Goal: Transaction & Acquisition: Obtain resource

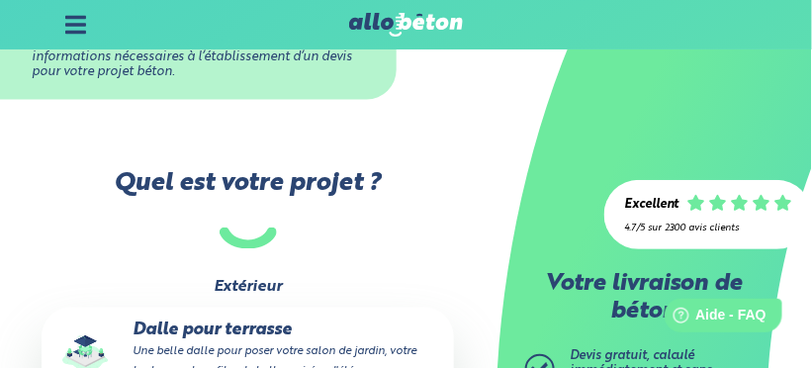
scroll to position [478, 0]
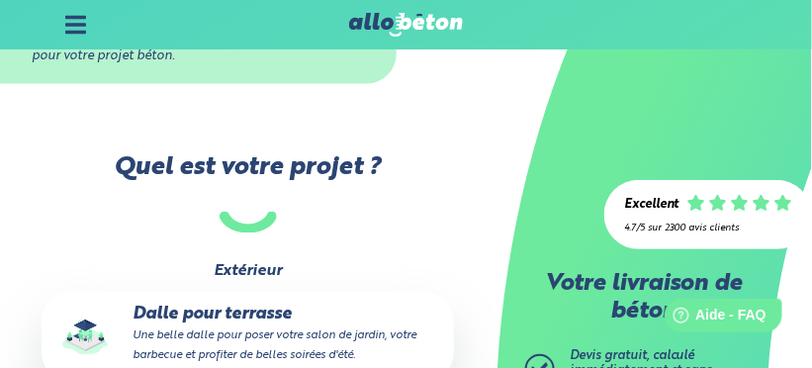
click at [656, 355] on span "Devis gratuit, calculé immédiatement et sans engagement" at bounding box center [641, 370] width 143 height 42
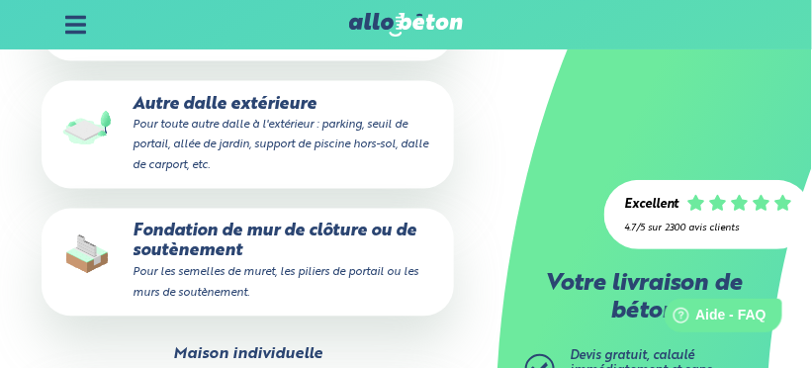
scroll to position [548, 0]
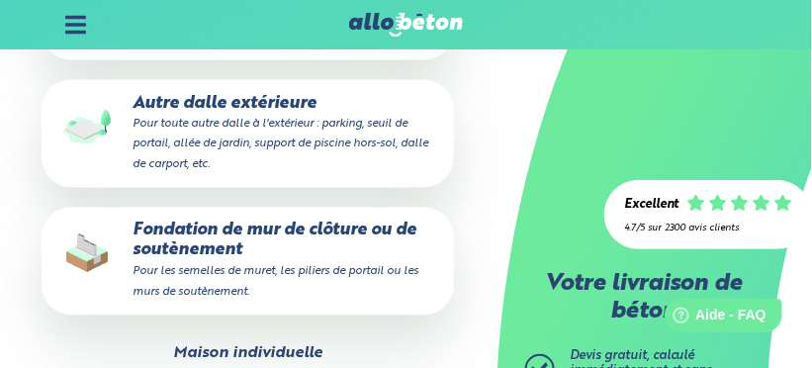
click at [371, 164] on small "Pour toute autre dalle à l'extérieur : parking, seuil de portail, allée de jard…" at bounding box center [281, 144] width 296 height 51
click at [0, 0] on input "Autre dalle extérieure Pour toute autre dalle à l'extérieur : parking, seuil de…" at bounding box center [0, 0] width 0 height 0
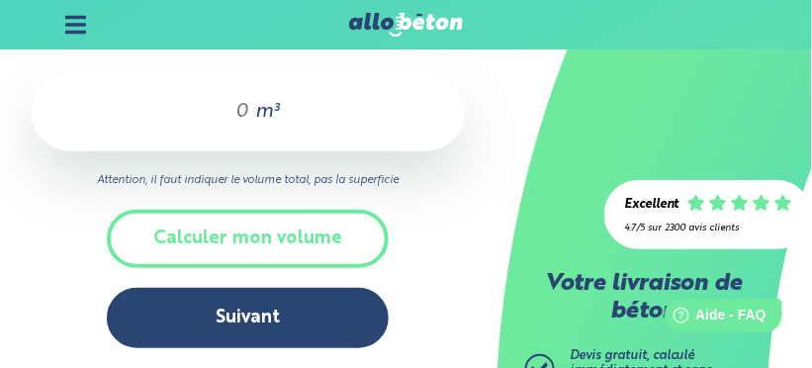
scroll to position [99, 0]
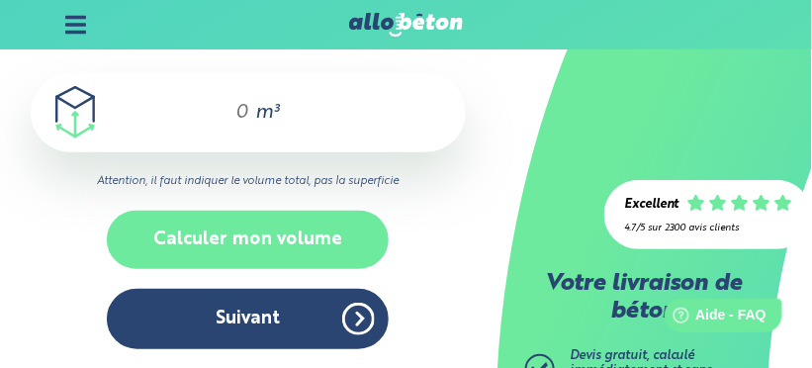
click at [335, 247] on button "Calculer mon volume" at bounding box center [248, 240] width 282 height 58
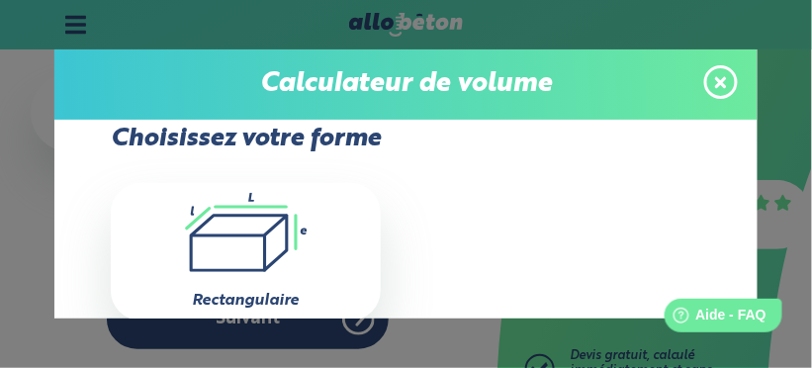
scroll to position [71, 0]
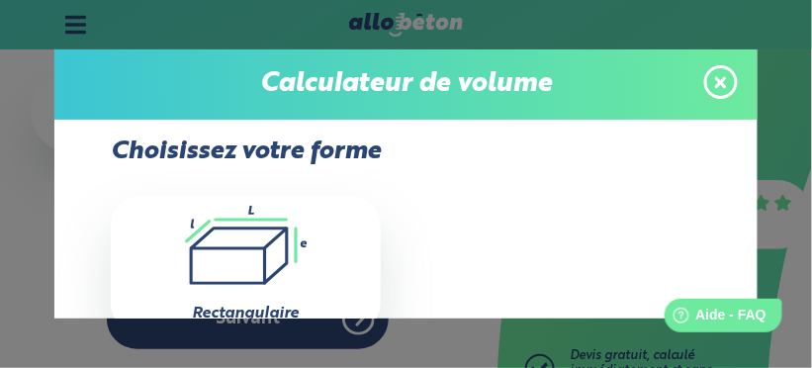
click at [258, 267] on icon ".icon-calc-rectanglea{fill:none;stroke-linecap:round;stroke-width:3px;stroke:#6…" at bounding box center [246, 245] width 250 height 79
type input "0"
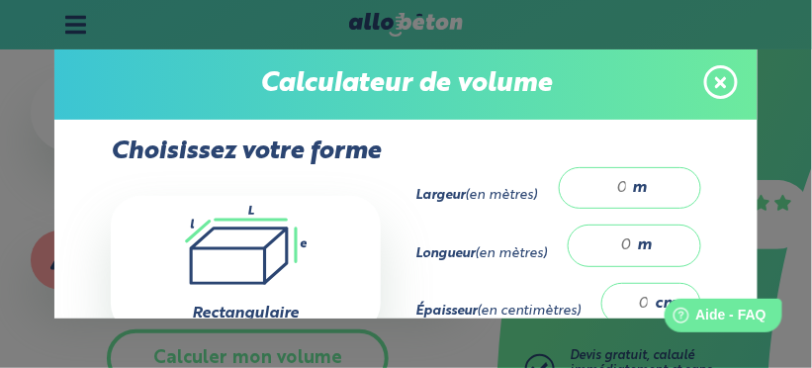
click at [644, 188] on div "m" at bounding box center [630, 188] width 142 height 42
click at [611, 185] on input "number" at bounding box center [604, 188] width 48 height 20
type input "3"
click at [610, 241] on input "number" at bounding box center [611, 245] width 45 height 20
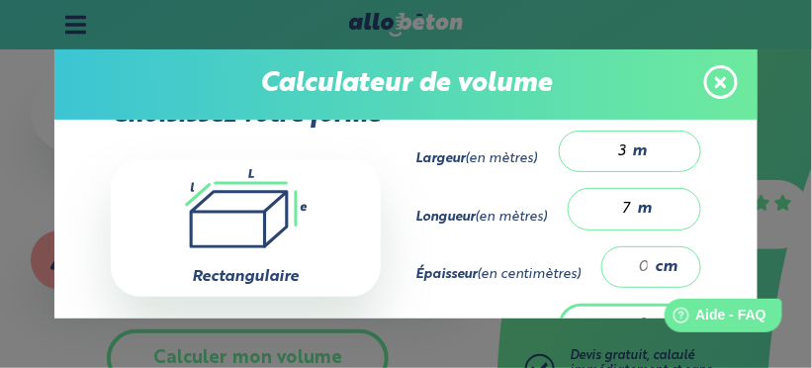
scroll to position [115, 0]
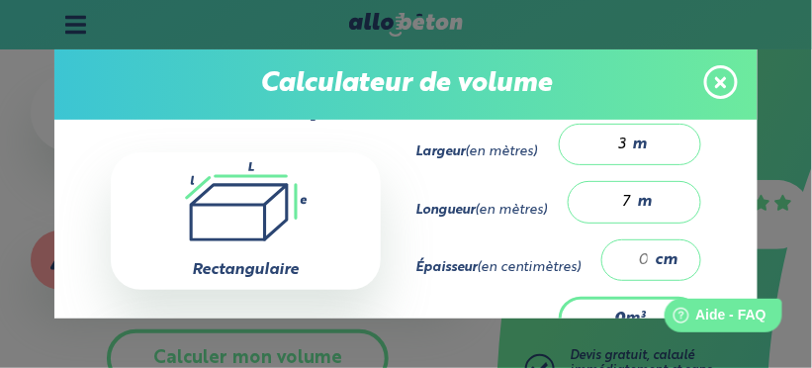
type input "7"
click at [622, 255] on input "number" at bounding box center [636, 260] width 29 height 20
type input "0.42"
type input "2"
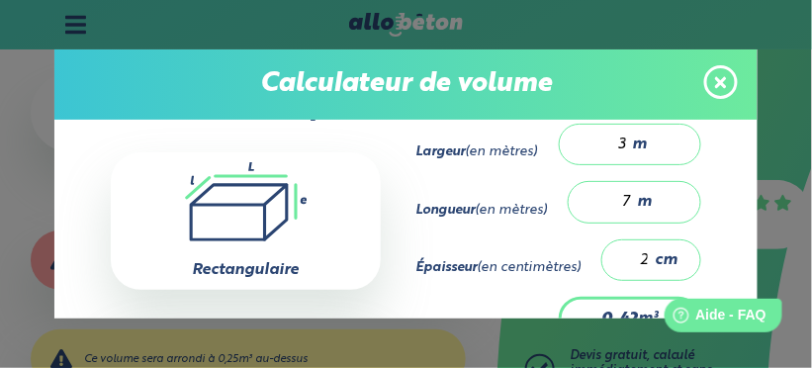
type input "4.2"
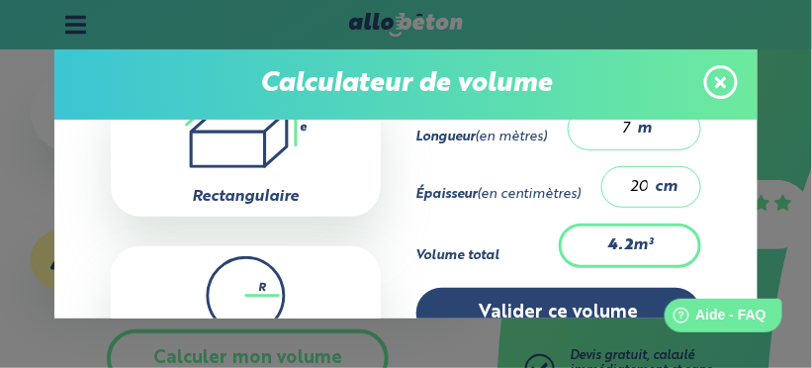
scroll to position [216, 0]
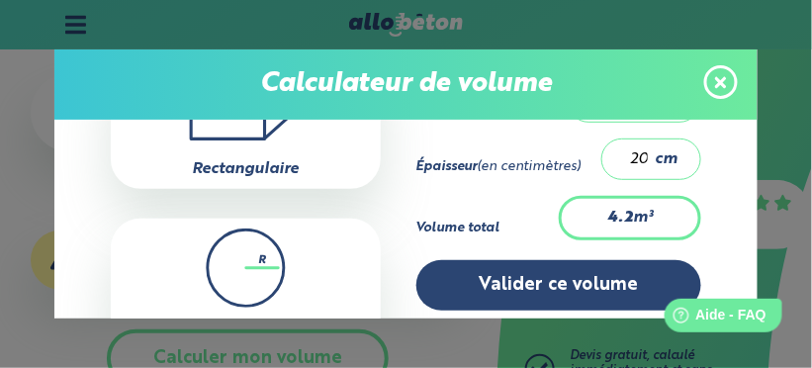
type input "20"
click at [643, 218] on div "4.2 m³" at bounding box center [630, 218] width 142 height 44
click at [659, 211] on div "4.2 m³" at bounding box center [630, 218] width 142 height 44
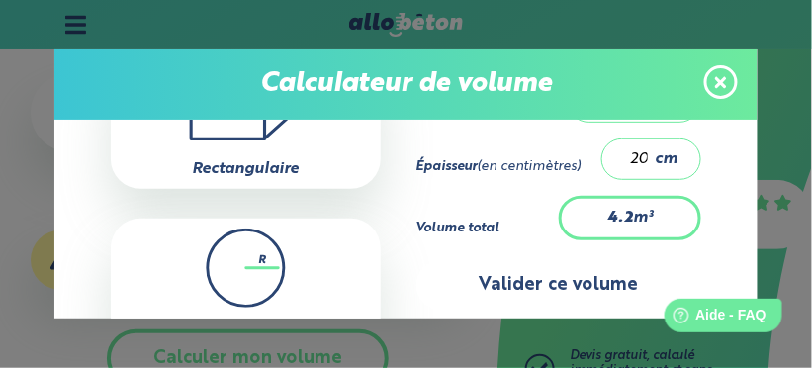
click at [612, 284] on button "Valider ce volume" at bounding box center [558, 285] width 285 height 50
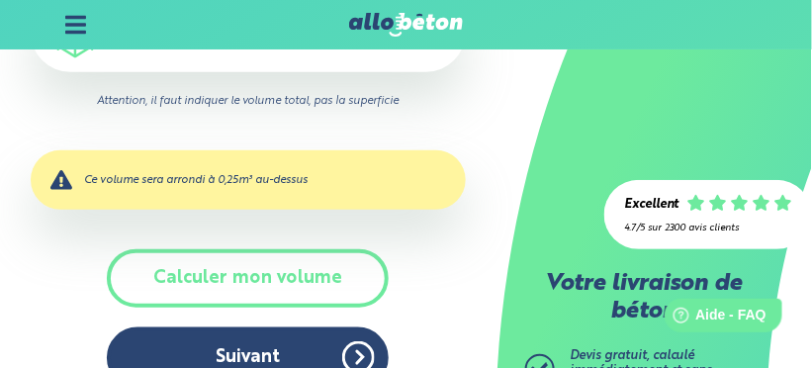
scroll to position [215, 0]
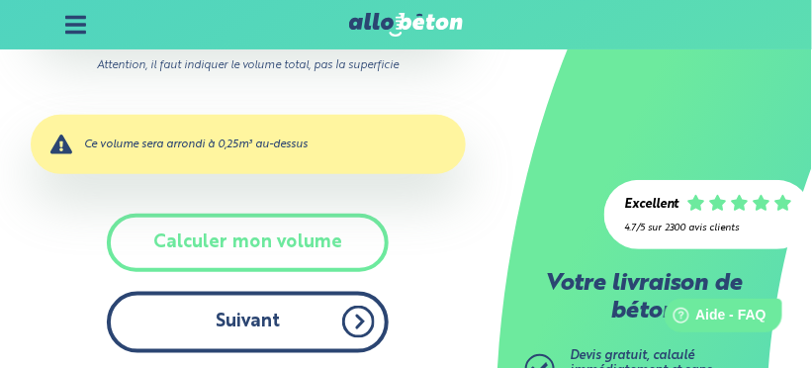
click at [344, 319] on button "Suivant" at bounding box center [248, 322] width 282 height 60
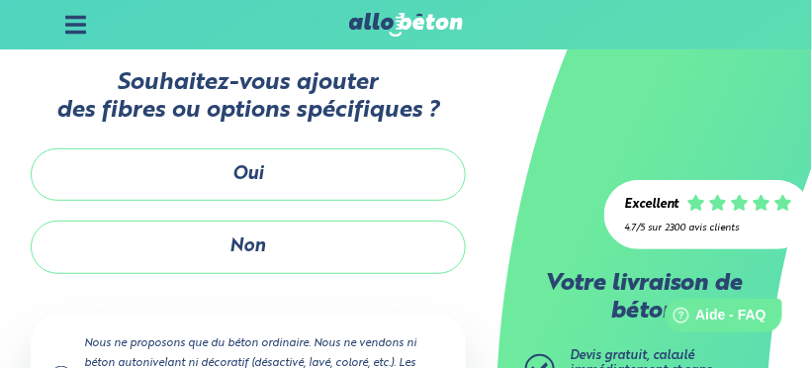
scroll to position [50, 0]
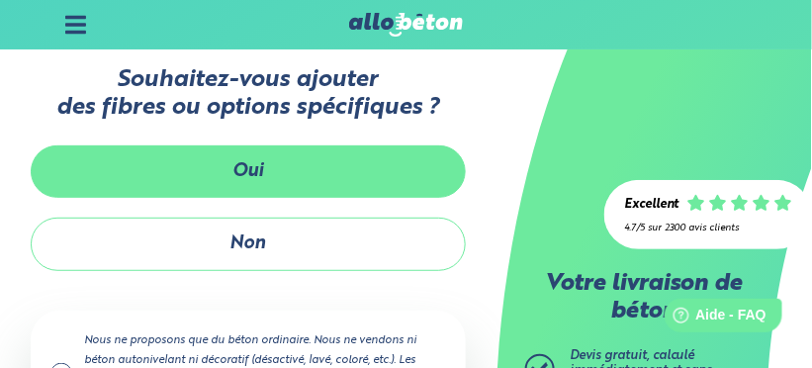
click at [285, 177] on button "Oui" at bounding box center [248, 171] width 435 height 52
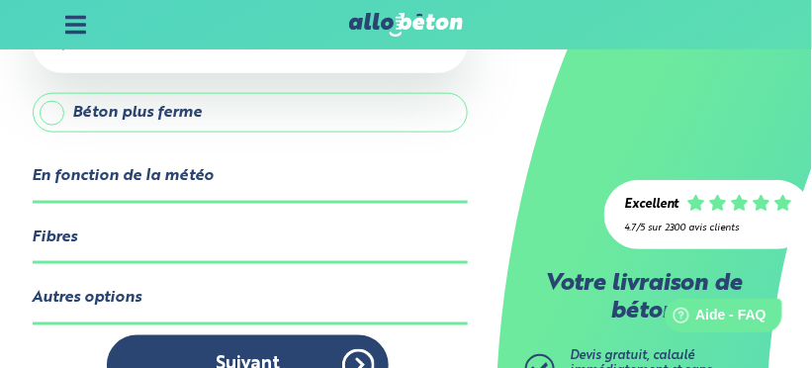
scroll to position [407, 0]
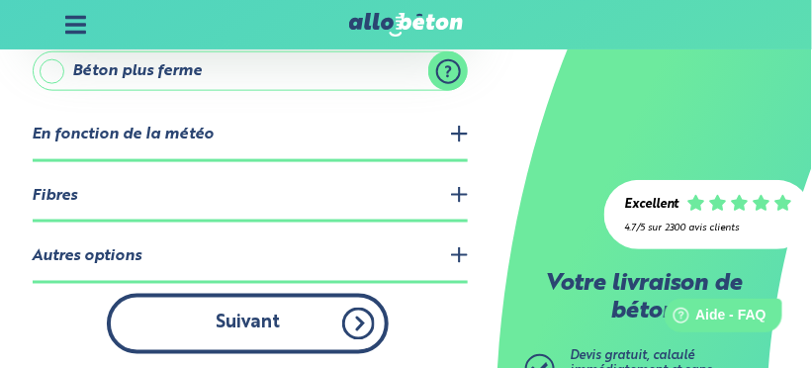
click at [328, 322] on button "Suivant" at bounding box center [248, 324] width 282 height 60
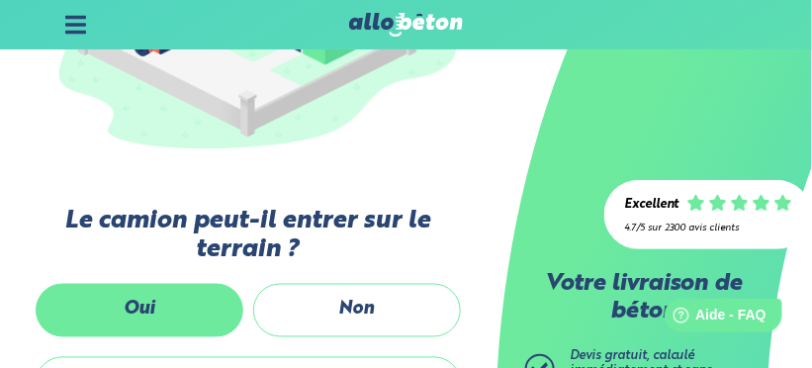
click at [143, 316] on label "Oui" at bounding box center [140, 310] width 208 height 52
click at [0, 0] on input "Oui" at bounding box center [0, 0] width 0 height 0
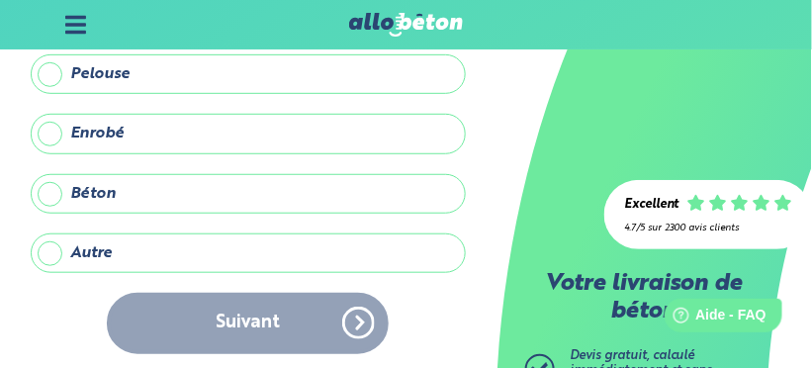
click at [53, 255] on label "Autre" at bounding box center [248, 253] width 435 height 40
click at [0, 0] on input "Autre" at bounding box center [0, 0] width 0 height 0
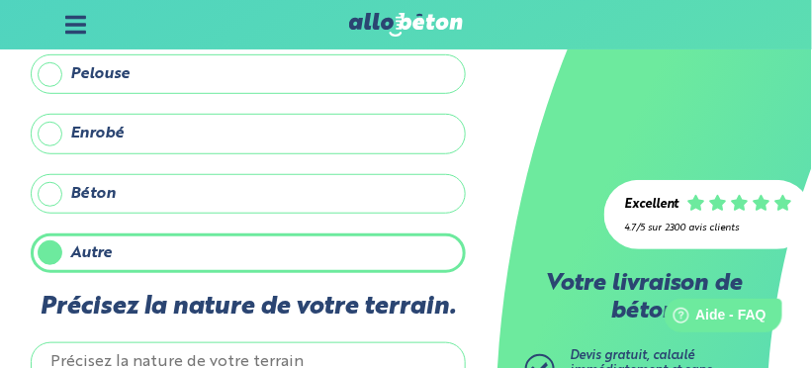
scroll to position [319, 0]
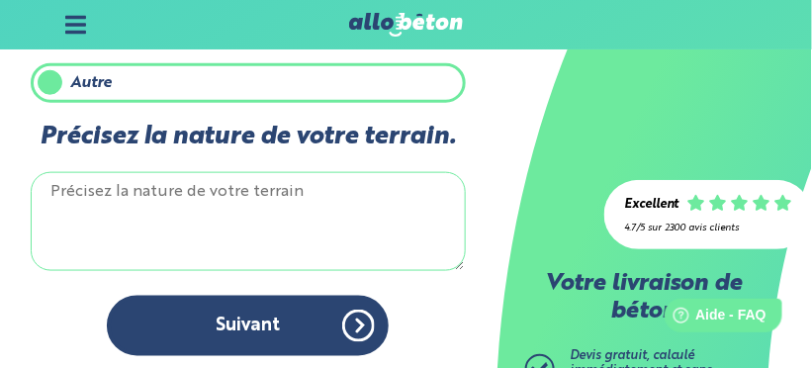
click at [102, 225] on textarea "Précisez la nature de votre terrain." at bounding box center [248, 221] width 435 height 99
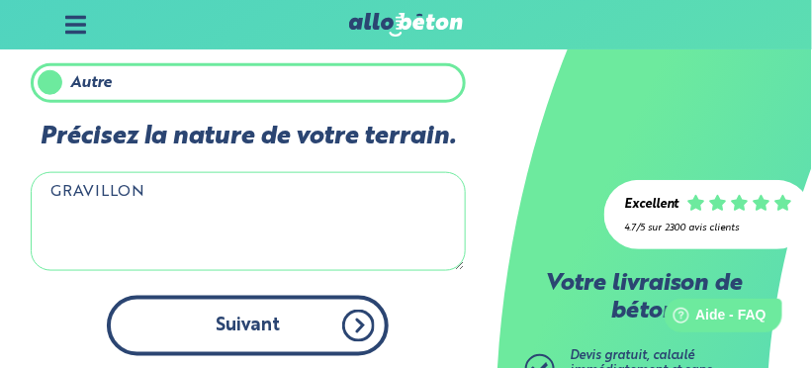
type textarea "GRAVILLON"
click at [285, 328] on button "Suivant" at bounding box center [248, 326] width 282 height 60
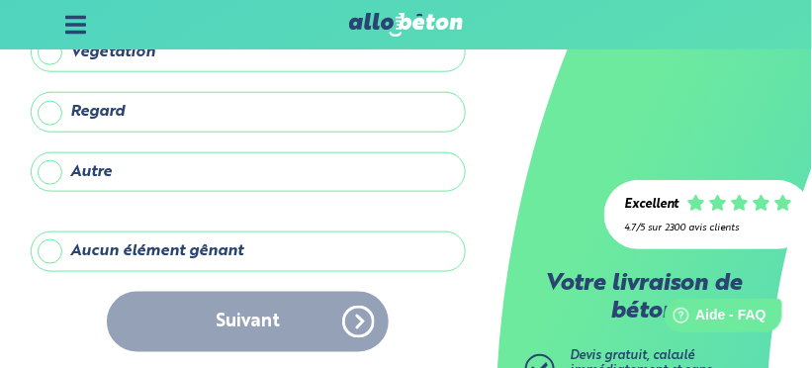
scroll to position [316, 0]
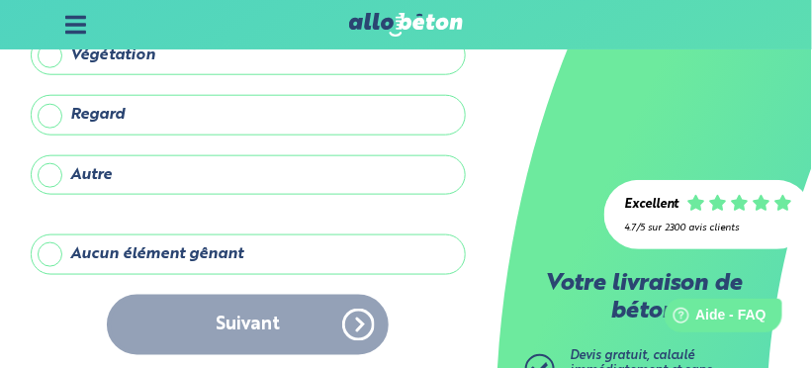
click at [52, 256] on label "Aucun élément gênant" at bounding box center [248, 254] width 435 height 40
click at [0, 0] on input "Aucun élément gênant" at bounding box center [0, 0] width 0 height 0
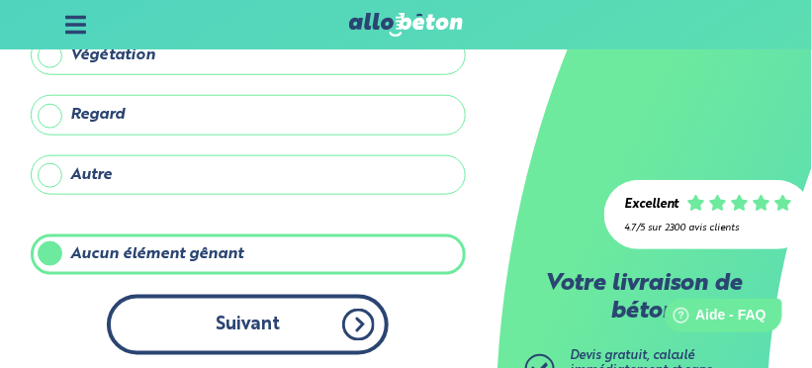
click at [234, 323] on button "Suivant" at bounding box center [248, 325] width 282 height 60
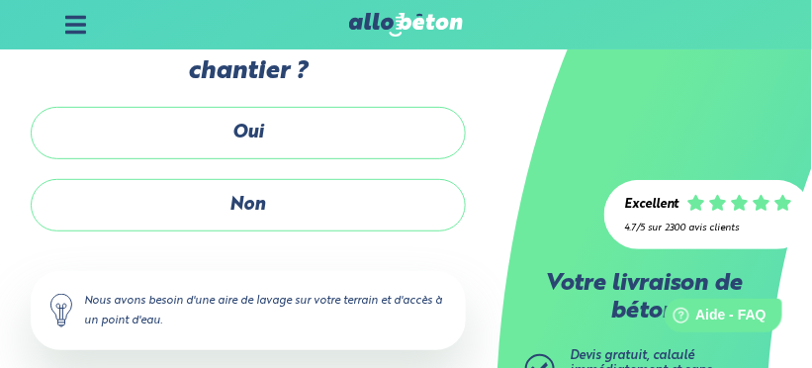
scroll to position [85, 0]
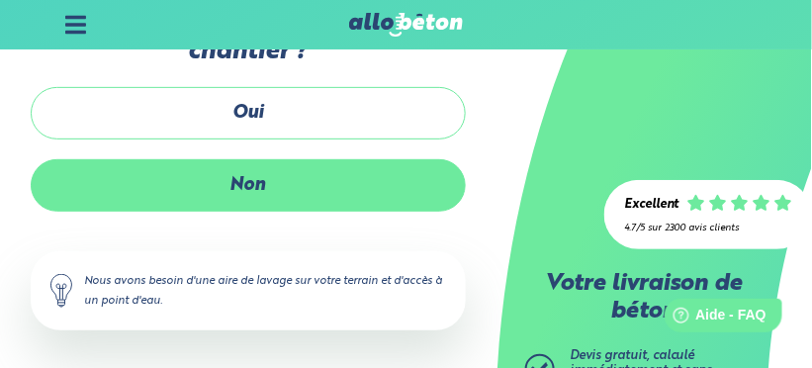
click at [294, 189] on label "Non" at bounding box center [248, 185] width 435 height 52
click at [0, 0] on input "Non" at bounding box center [0, 0] width 0 height 0
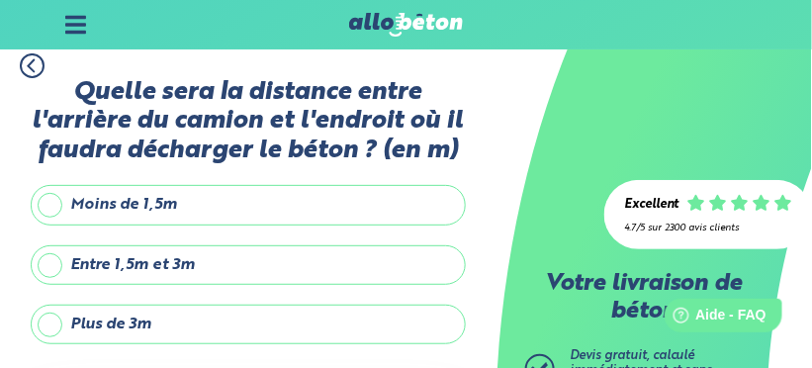
scroll to position [20, 0]
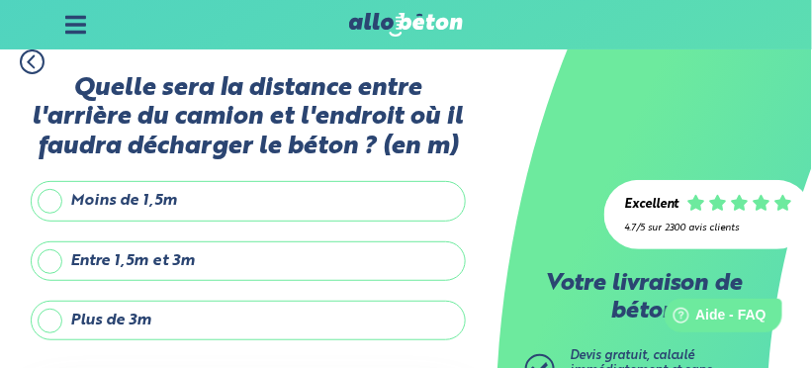
click at [53, 204] on label "Moins de 1,5m" at bounding box center [248, 201] width 435 height 40
click at [0, 0] on input "Moins de 1,5m" at bounding box center [0, 0] width 0 height 0
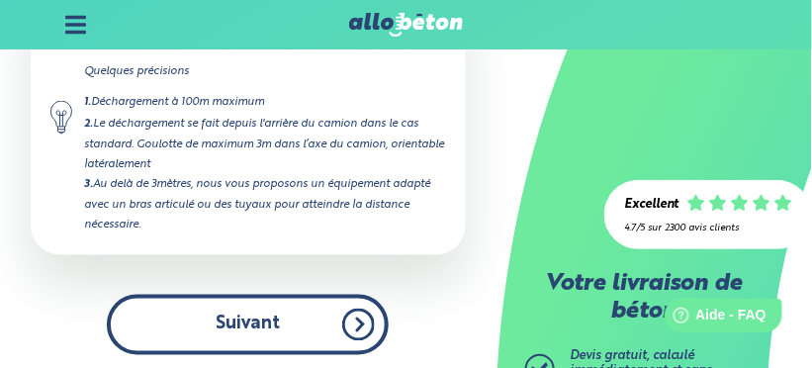
click at [277, 320] on button "Suivant" at bounding box center [248, 325] width 282 height 60
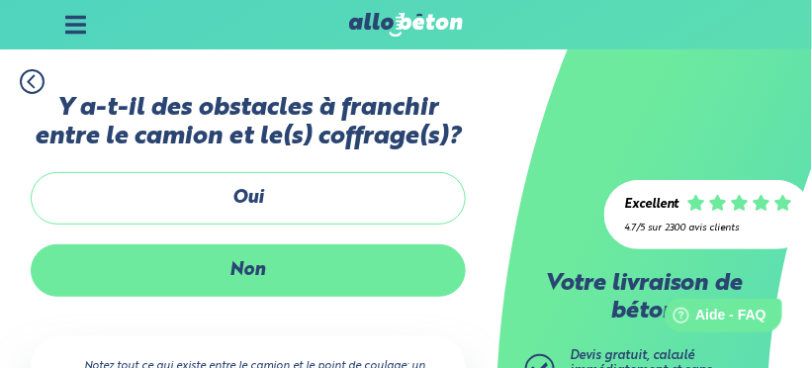
click at [288, 276] on label "Non" at bounding box center [248, 270] width 435 height 52
click at [0, 0] on input "Non" at bounding box center [0, 0] width 0 height 0
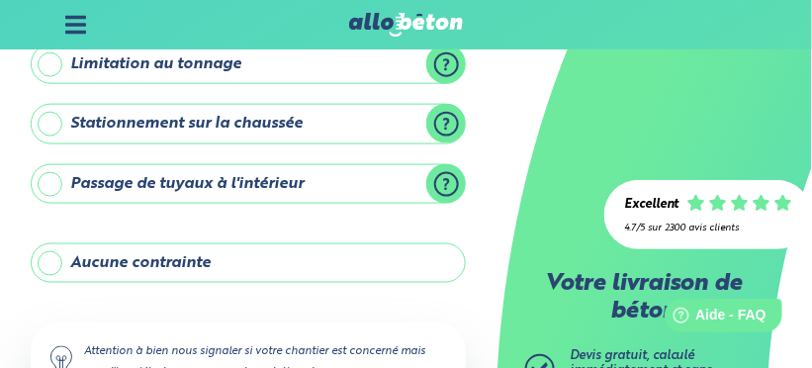
scroll to position [392, 0]
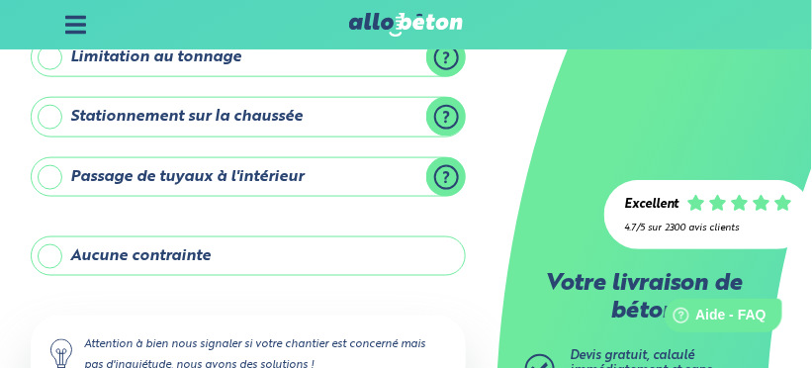
click at [281, 245] on label "Aucune contrainte" at bounding box center [248, 256] width 435 height 40
click at [0, 0] on input "Aucune contrainte" at bounding box center [0, 0] width 0 height 0
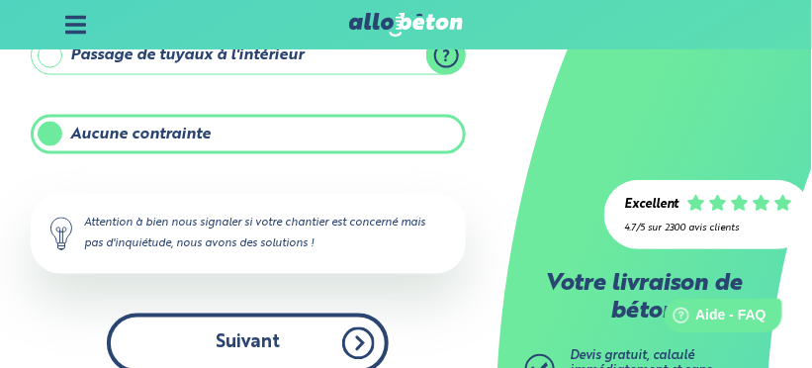
click at [301, 336] on button "Suivant" at bounding box center [248, 344] width 282 height 60
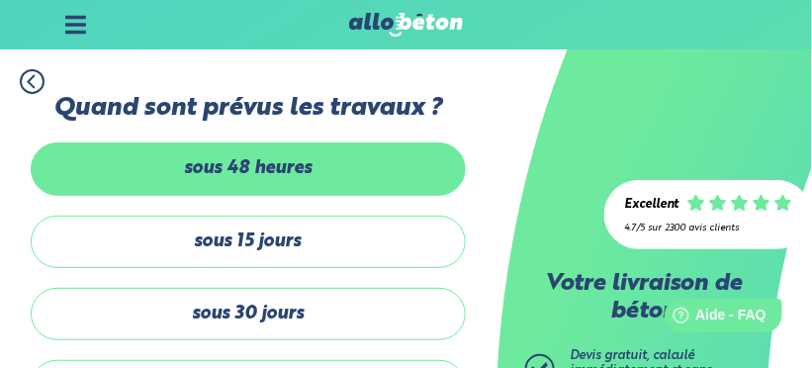
click at [313, 174] on label "sous 48 heures" at bounding box center [248, 168] width 435 height 52
click at [0, 0] on input "sous 48 heures" at bounding box center [0, 0] width 0 height 0
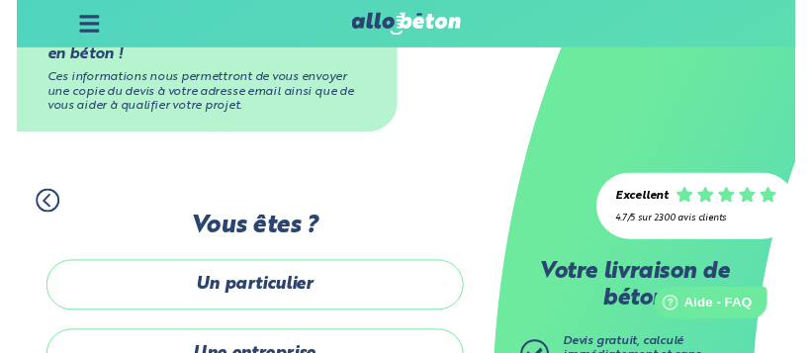
scroll to position [126, 0]
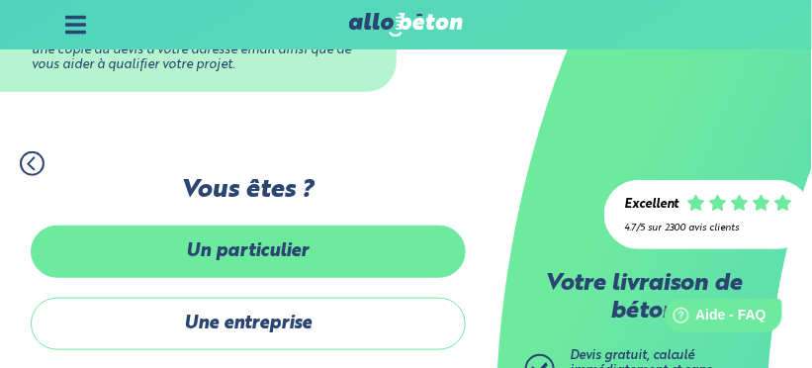
click at [342, 254] on label "Un particulier" at bounding box center [248, 252] width 435 height 52
click at [0, 0] on input "Un particulier" at bounding box center [0, 0] width 0 height 0
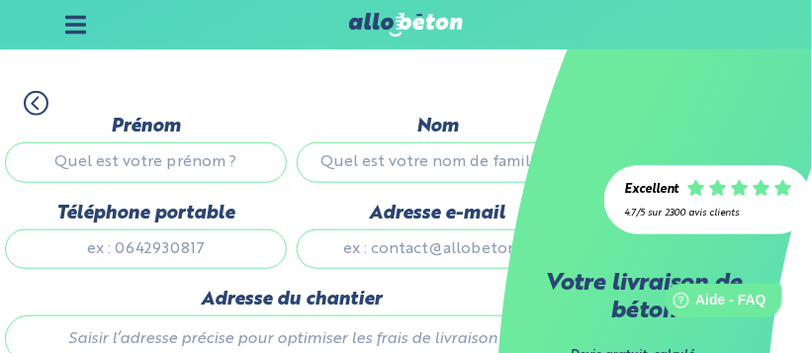
scroll to position [212, 0]
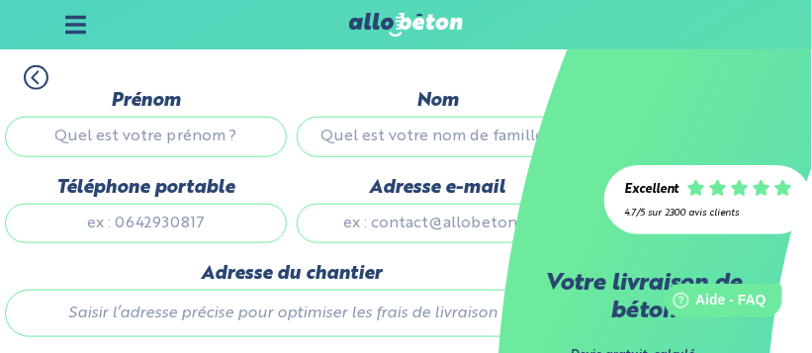
click at [188, 143] on input "Prénom" at bounding box center [146, 137] width 282 height 40
type input "JACKY"
type input "GRANGEVERSANNE"
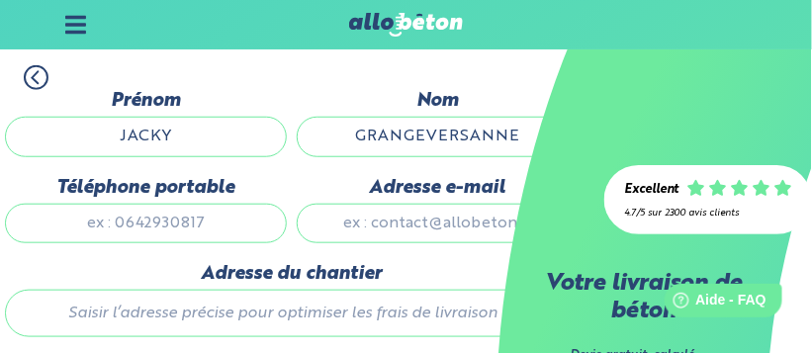
type input "0662162072"
type input "grangeversannej@gmail.com"
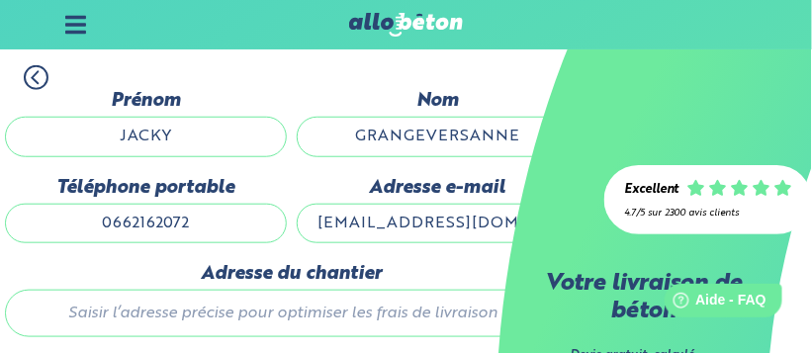
type input "26 RUE AUGUSTE GENIES"
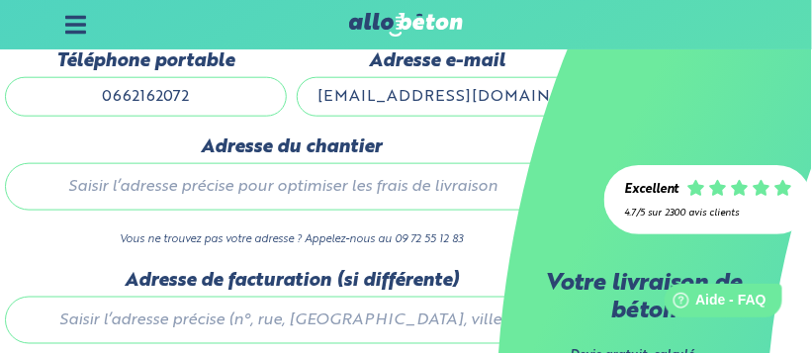
scroll to position [355, 0]
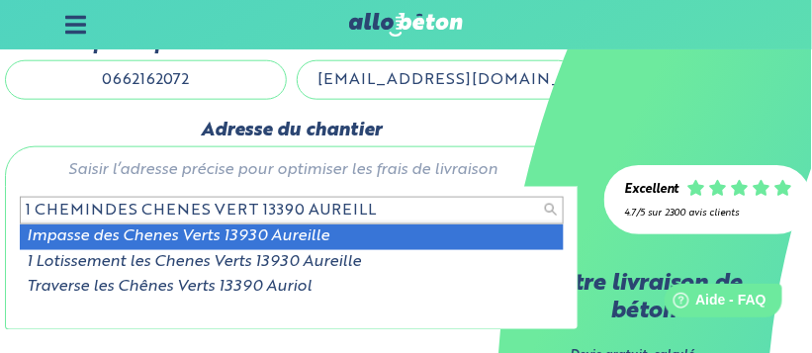
type input "1 CHEMINDES CHENES VERT 13390 AUREILLE"
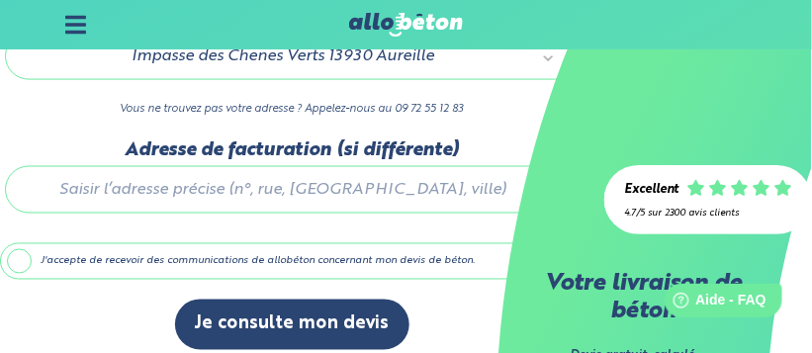
scroll to position [482, 0]
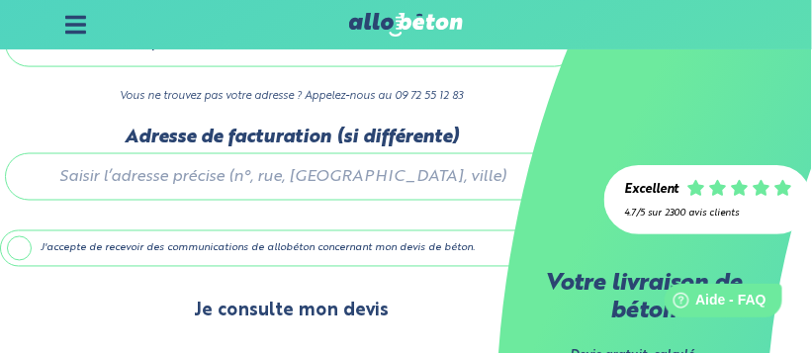
click at [345, 309] on button "Je consulte mon devis" at bounding box center [292, 312] width 234 height 50
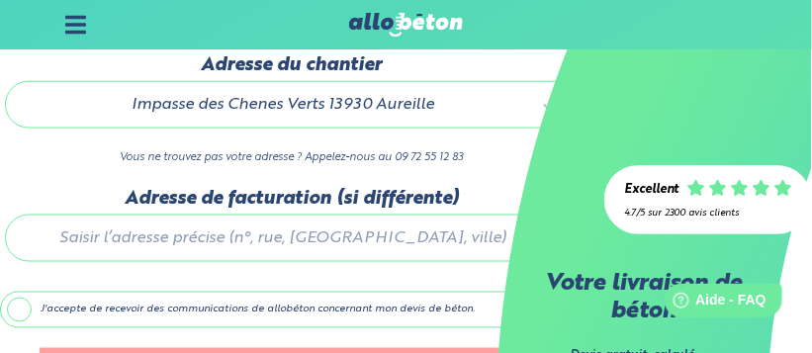
scroll to position [564, 0]
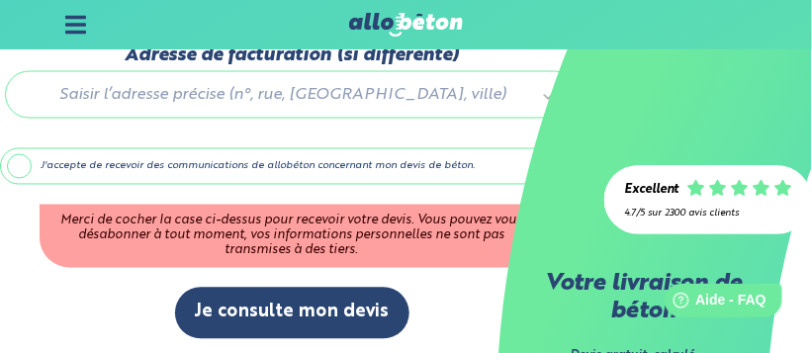
click at [23, 164] on label "J'accepte de recevoir des communications de allobéton concernant mon devis de b…" at bounding box center [292, 167] width 584 height 38
click at [0, 0] on input "J'accepte de recevoir des communications de allobéton concernant mon devis de b…" at bounding box center [0, 0] width 0 height 0
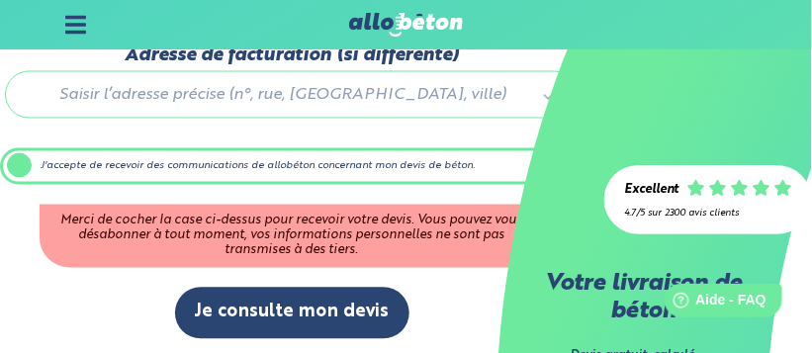
scroll to position [482, 0]
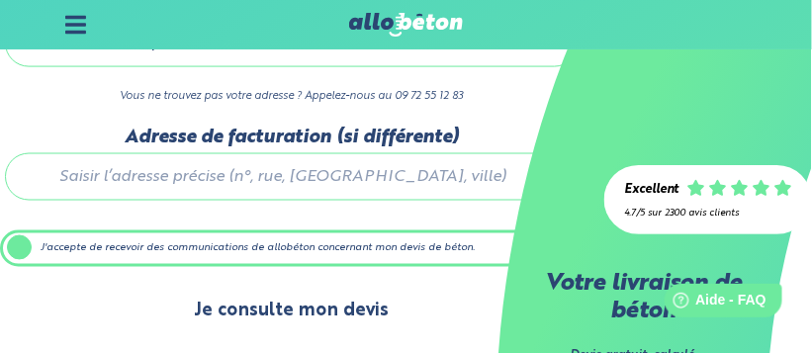
click at [320, 311] on button "Je consulte mon devis" at bounding box center [292, 312] width 234 height 50
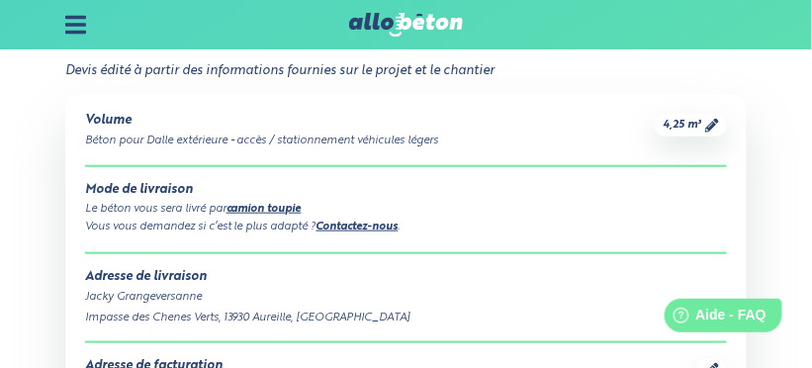
scroll to position [248, 0]
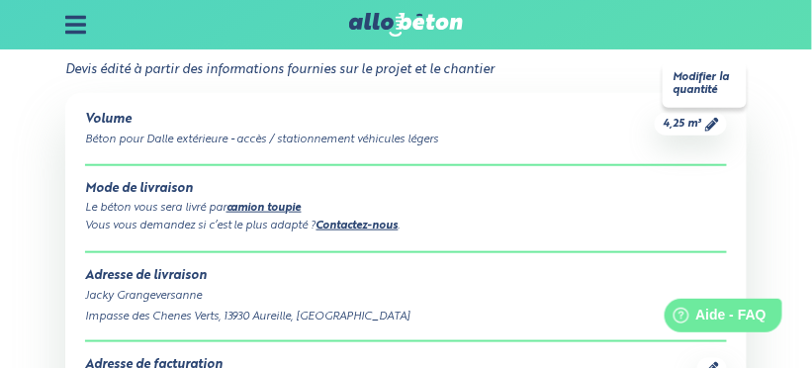
click at [687, 130] on span "4,25 m³" at bounding box center [682, 124] width 39 height 15
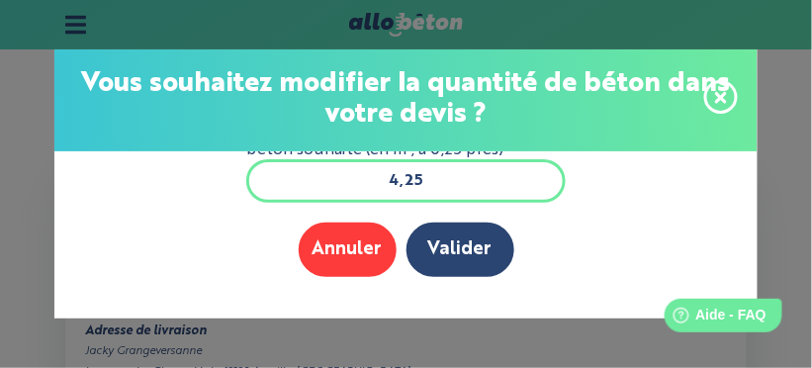
scroll to position [193, 0]
click at [454, 188] on input "4,25" at bounding box center [406, 181] width 320 height 44
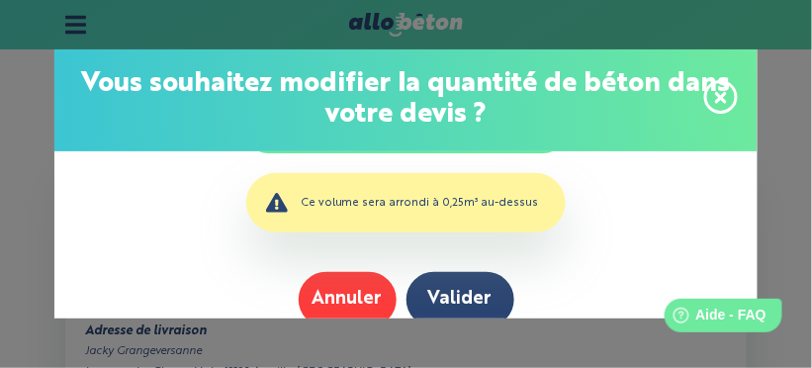
scroll to position [7, 0]
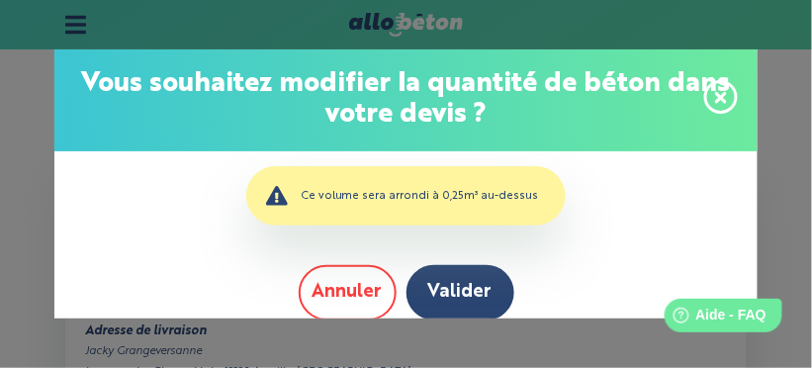
type input "4,2"
click at [357, 303] on button "Annuler" at bounding box center [348, 292] width 98 height 54
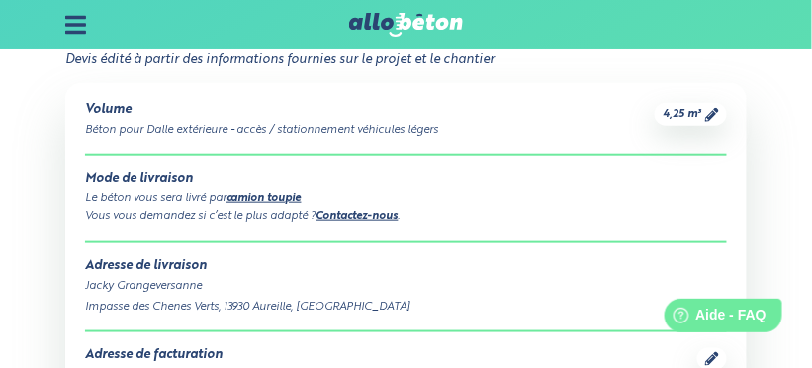
scroll to position [253, 0]
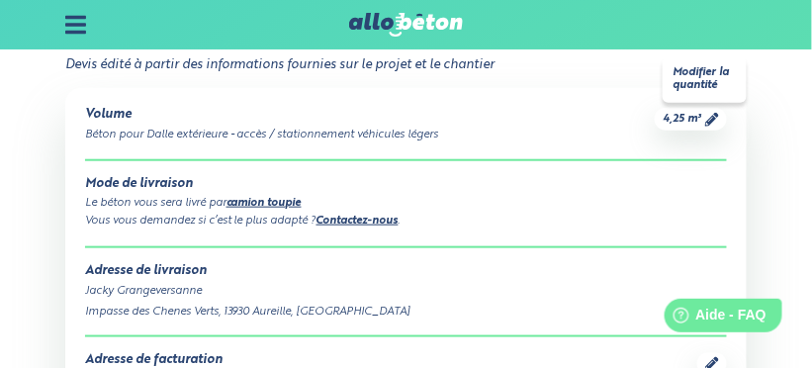
click at [700, 120] on span "4,25 m³" at bounding box center [682, 119] width 39 height 15
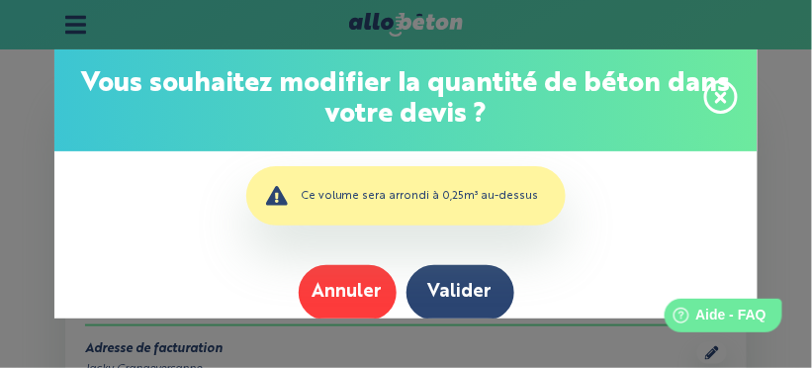
scroll to position [281, 0]
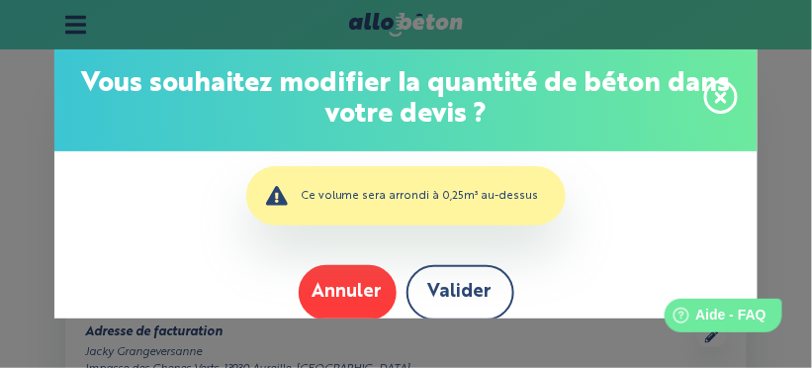
click at [451, 298] on button "Valider" at bounding box center [461, 292] width 108 height 54
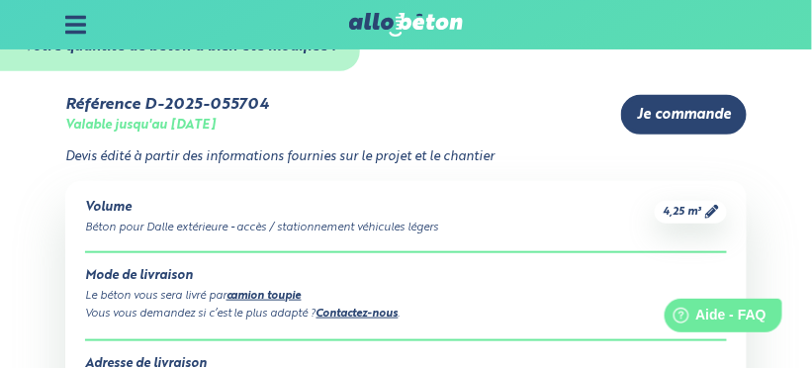
scroll to position [215, 0]
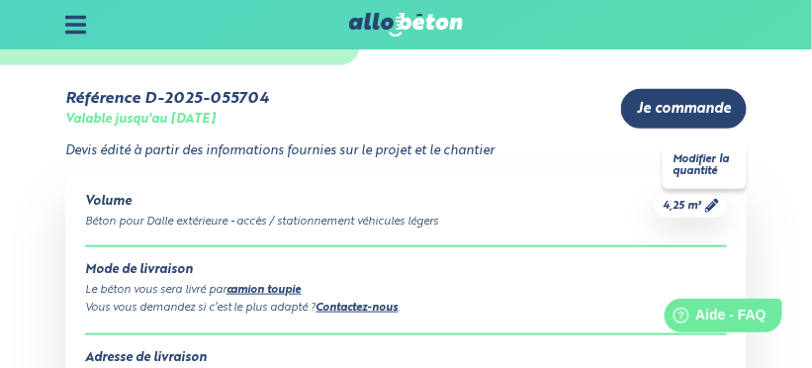
click at [687, 203] on span "4,25 m³" at bounding box center [682, 206] width 39 height 15
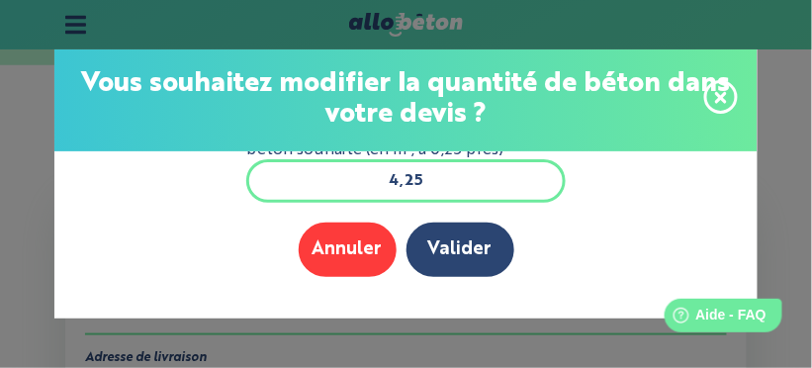
click at [455, 184] on input "4,25" at bounding box center [406, 181] width 320 height 44
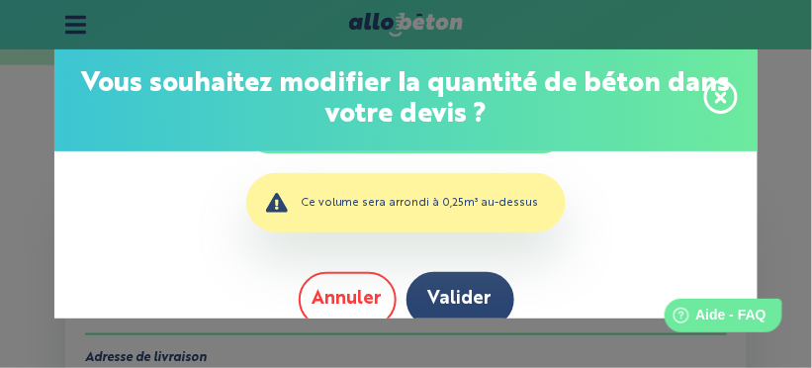
type input "4,2"
click at [368, 301] on button "Annuler" at bounding box center [348, 299] width 98 height 54
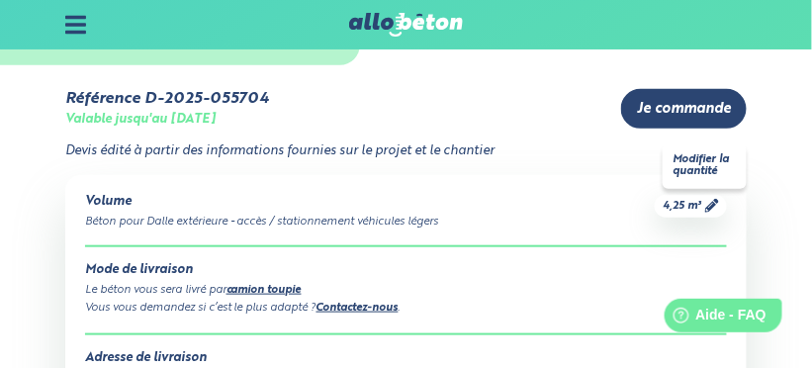
click at [687, 204] on span "4,25 m³" at bounding box center [682, 206] width 39 height 15
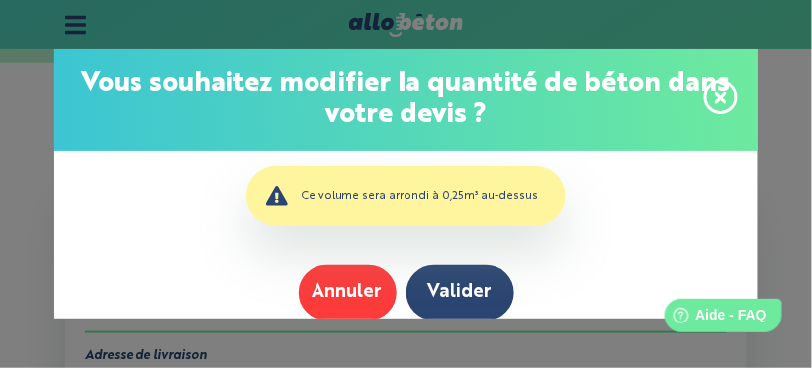
scroll to position [275, 0]
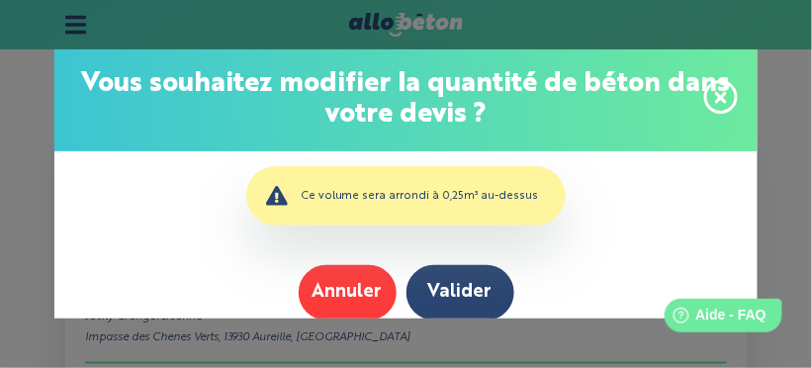
click at [513, 196] on div "Ce volume sera arrondi à 0,25m³ au-dessus" at bounding box center [406, 195] width 320 height 59
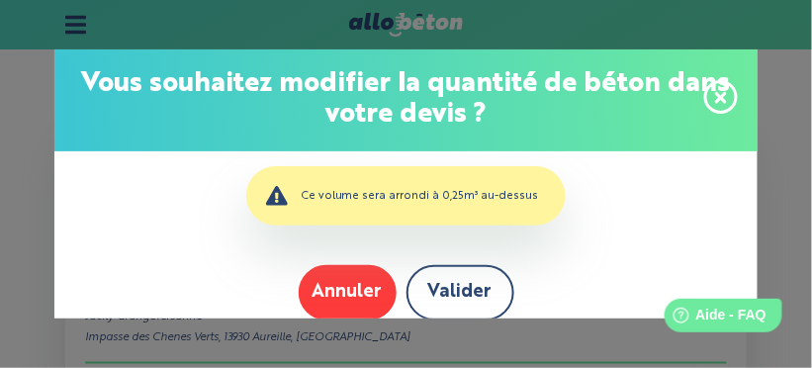
click at [467, 292] on button "Valider" at bounding box center [461, 292] width 108 height 54
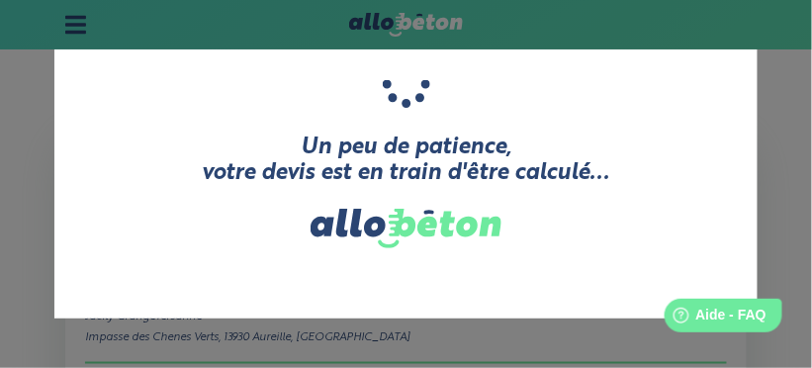
scroll to position [0, 0]
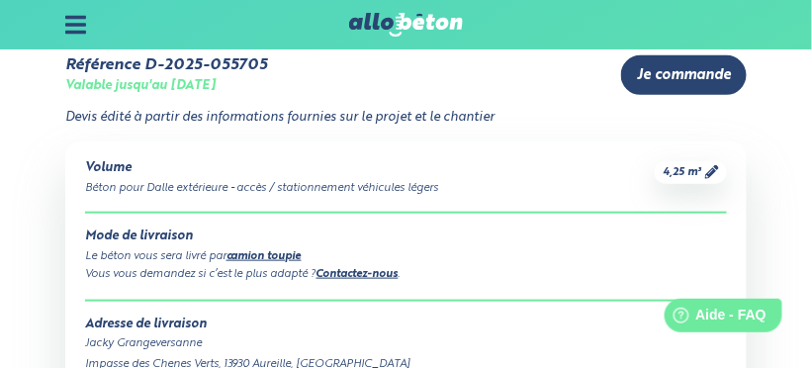
scroll to position [250, 0]
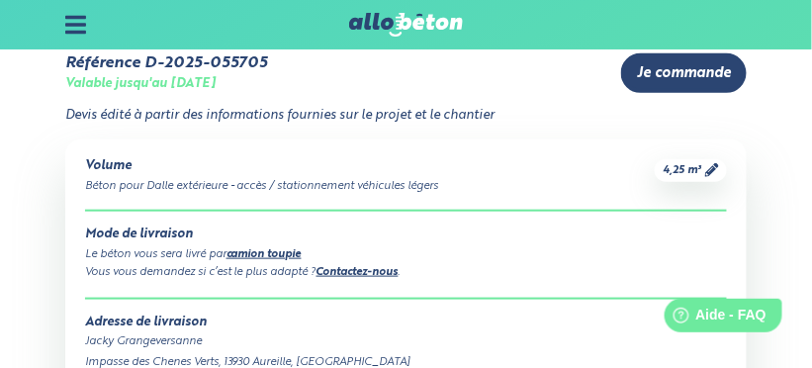
click at [787, 183] on div "Référence D-2025-055705 Valable jusqu'au [DATE] Je commande [PERSON_NAME] édité…" at bounding box center [406, 306] width 812 height 552
click at [712, 173] on icon at bounding box center [712, 170] width 14 height 14
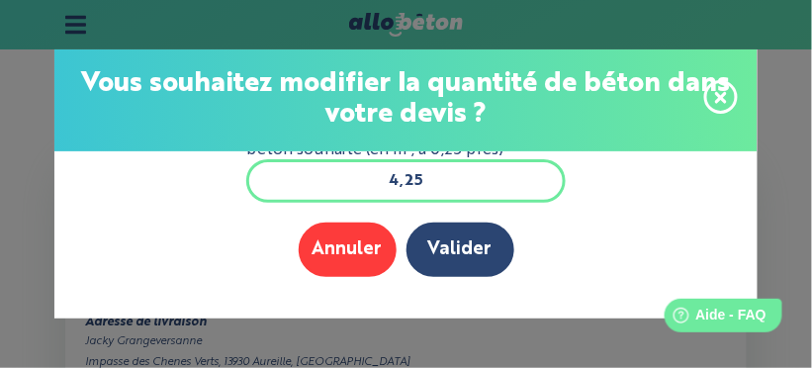
click at [449, 188] on input "4,25" at bounding box center [406, 181] width 320 height 44
type input "4"
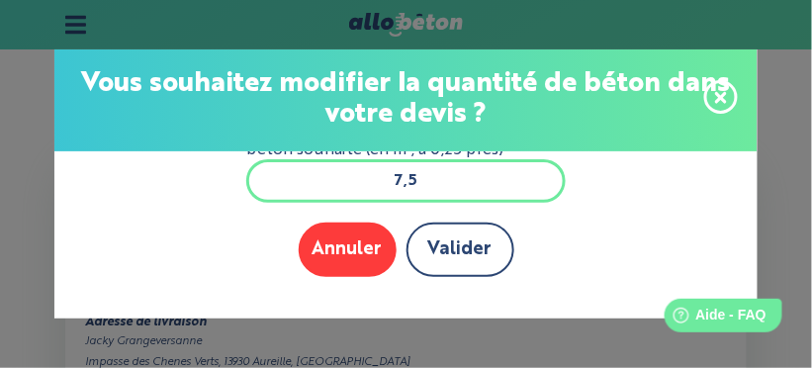
type input "7,5"
click at [466, 246] on button "Valider" at bounding box center [461, 250] width 108 height 54
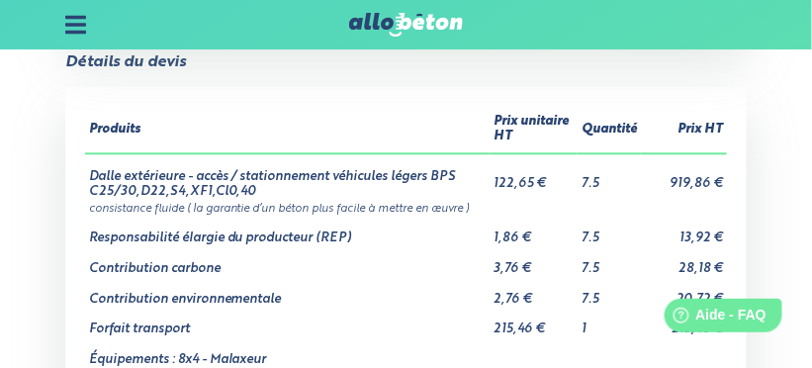
scroll to position [777, 0]
